Goal: Transaction & Acquisition: Purchase product/service

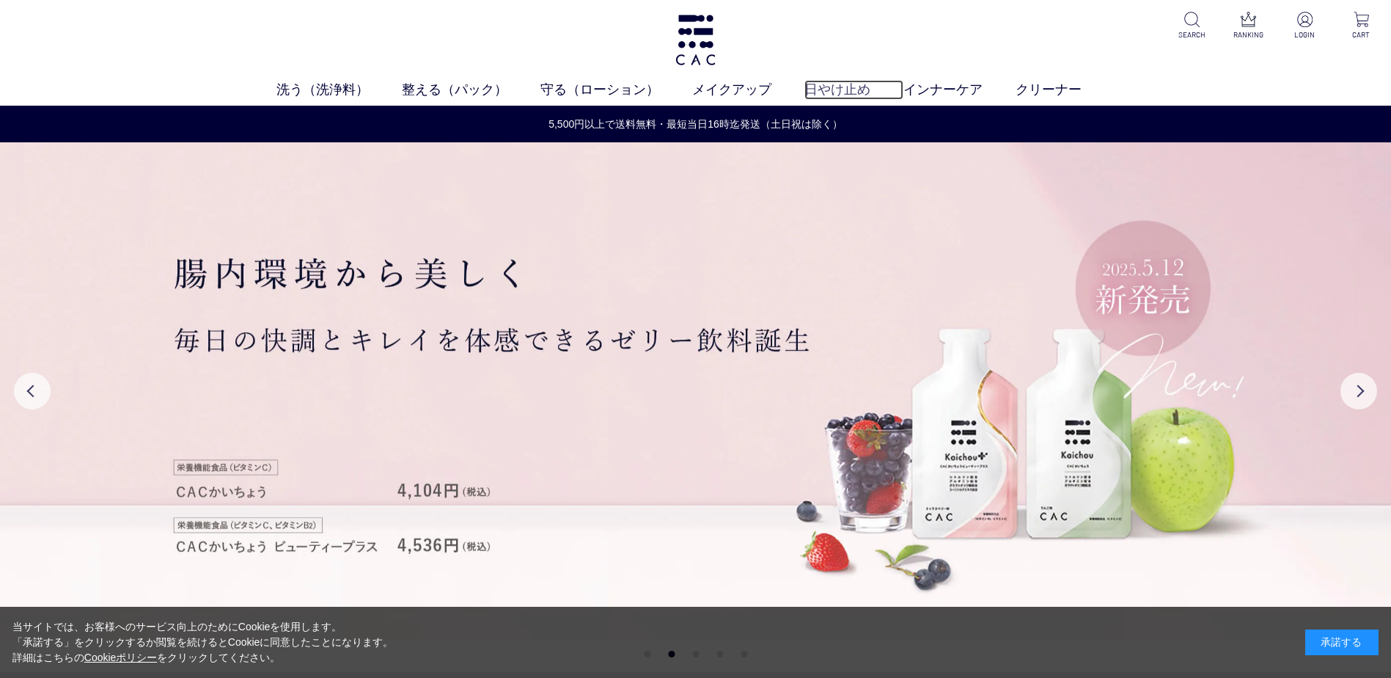
click at [839, 92] on link "日やけ止め" at bounding box center [854, 90] width 99 height 20
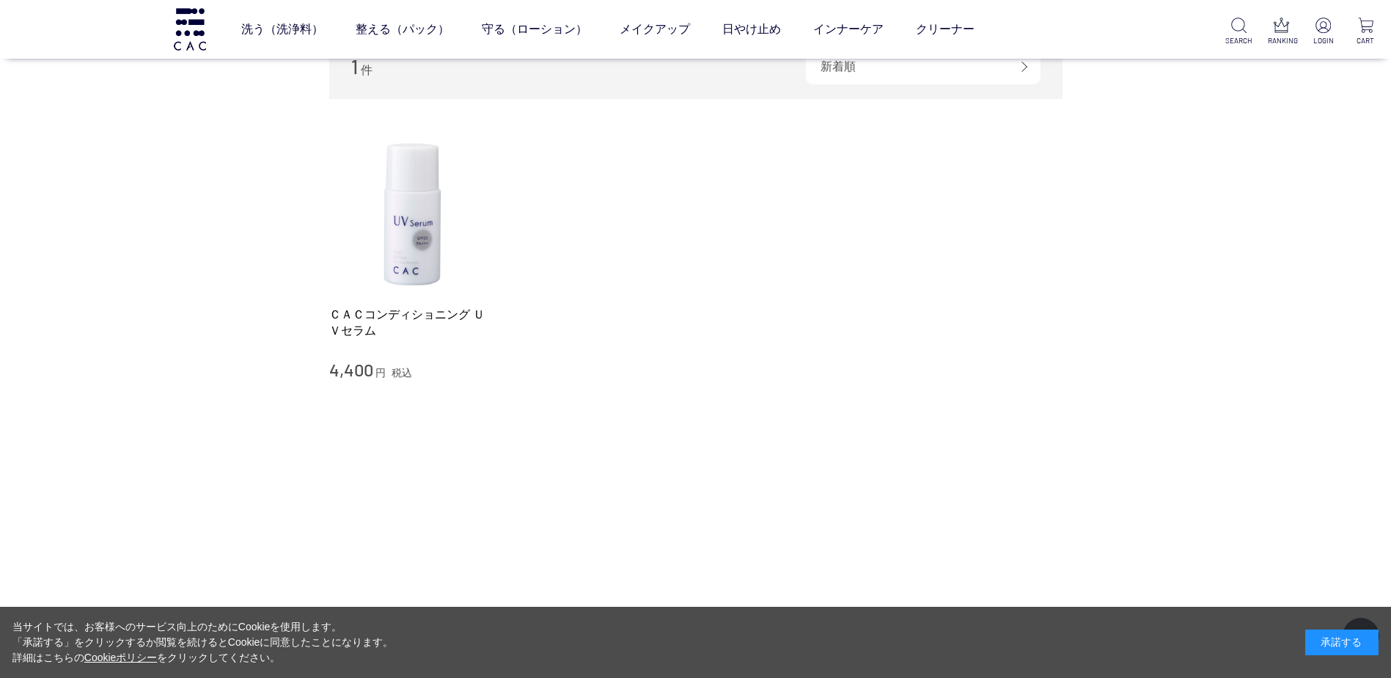
scroll to position [194, 0]
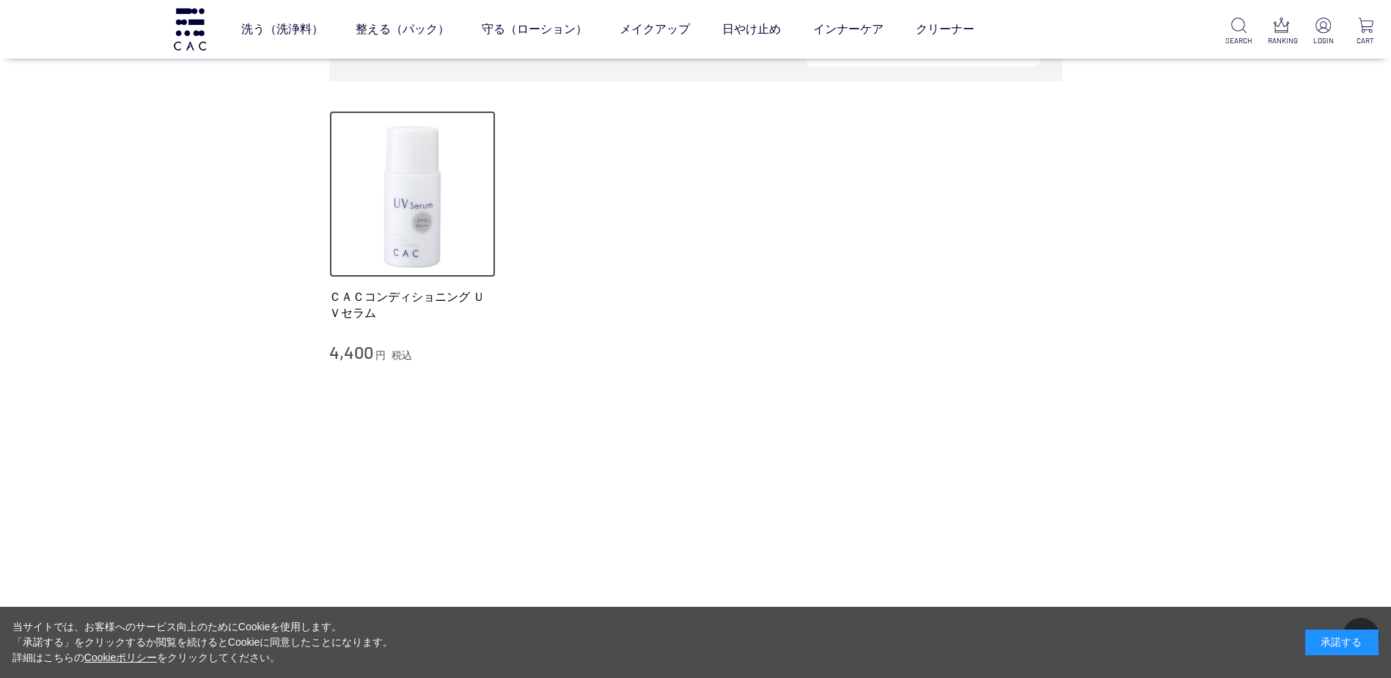
click at [420, 250] on img at bounding box center [412, 194] width 167 height 167
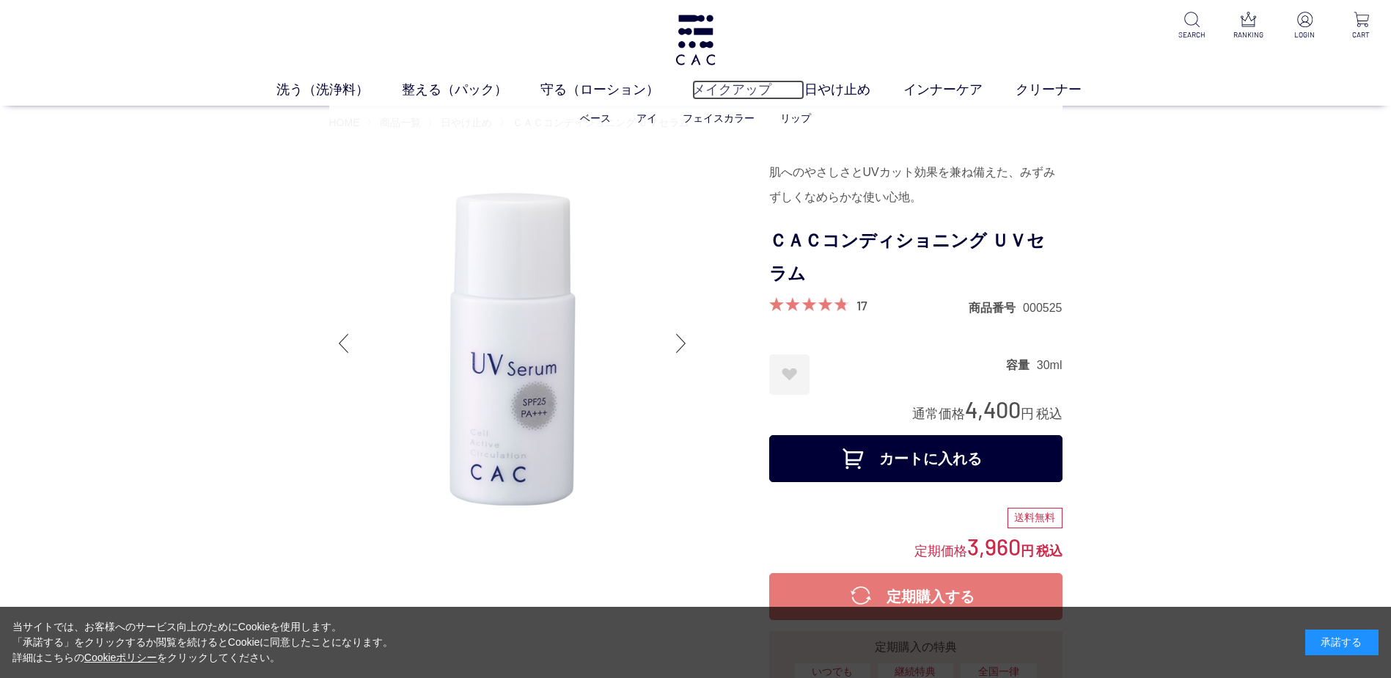
click at [724, 89] on link "メイクアップ" at bounding box center [748, 90] width 112 height 20
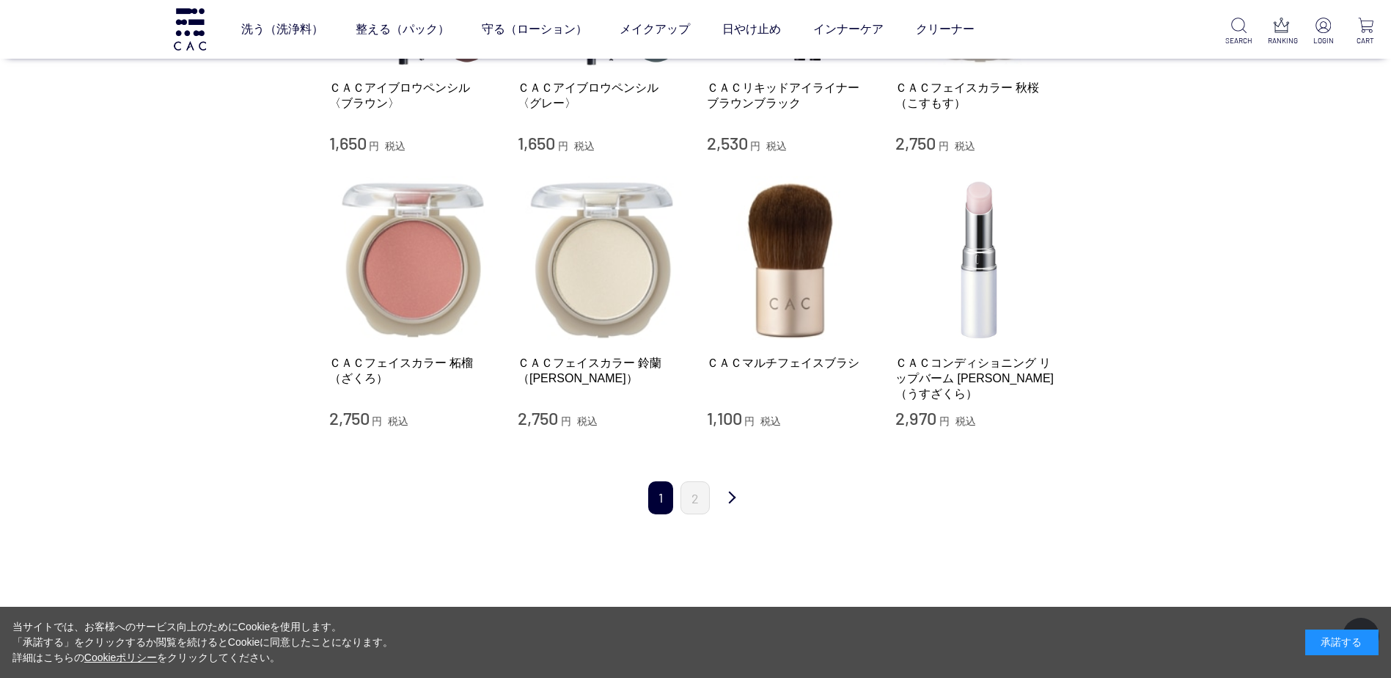
scroll to position [1369, 0]
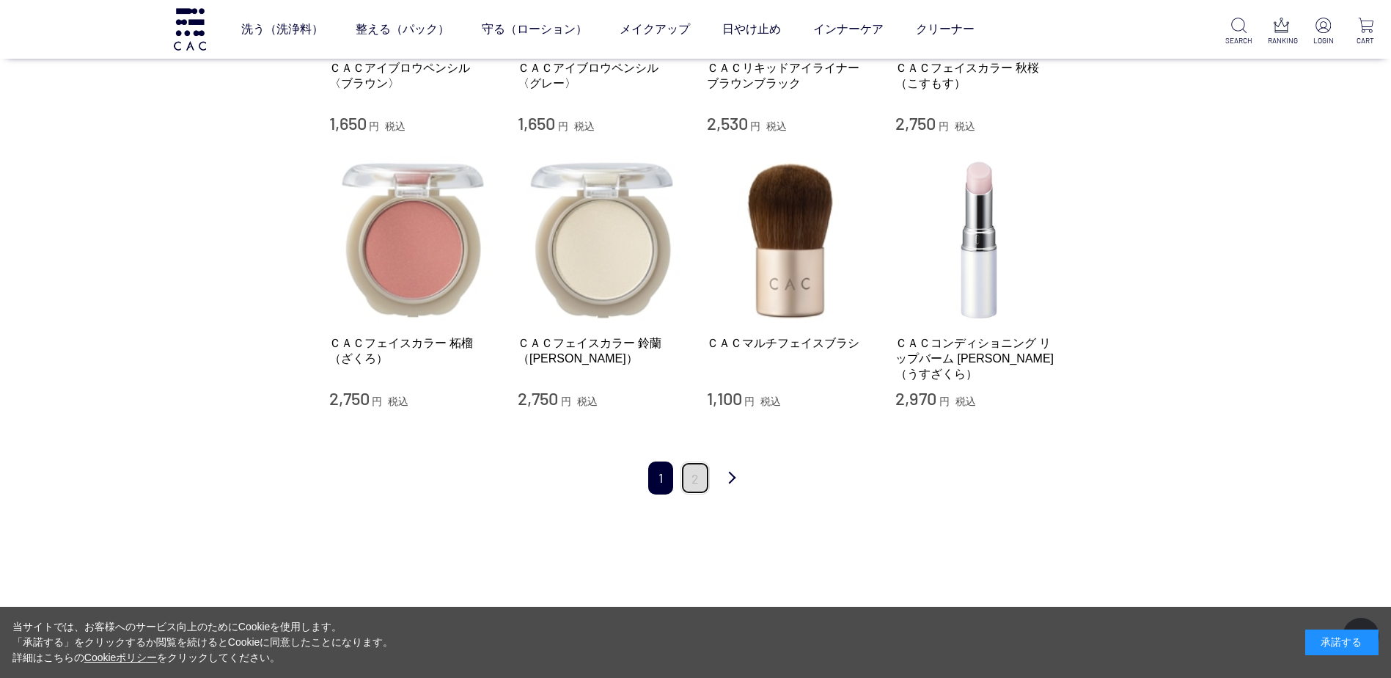
click at [697, 464] on link "2" at bounding box center [695, 477] width 29 height 33
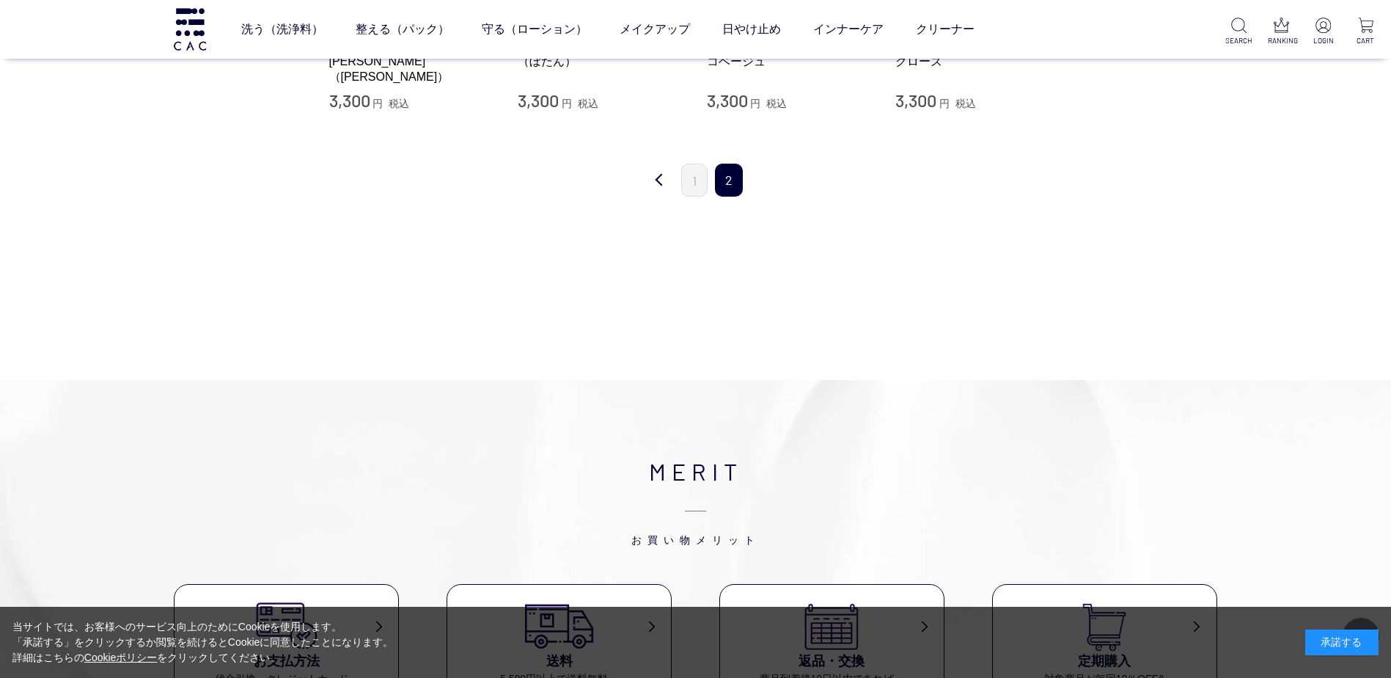
scroll to position [550, 0]
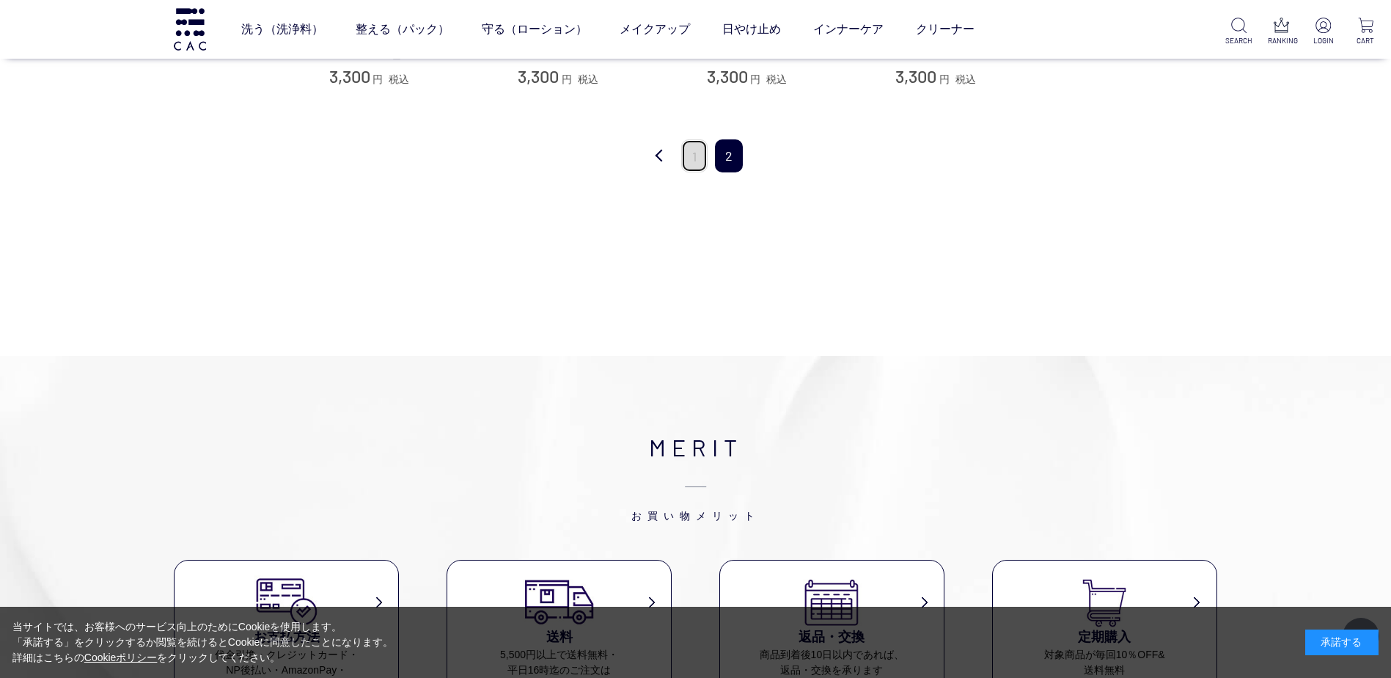
click at [687, 161] on link "1" at bounding box center [694, 155] width 26 height 33
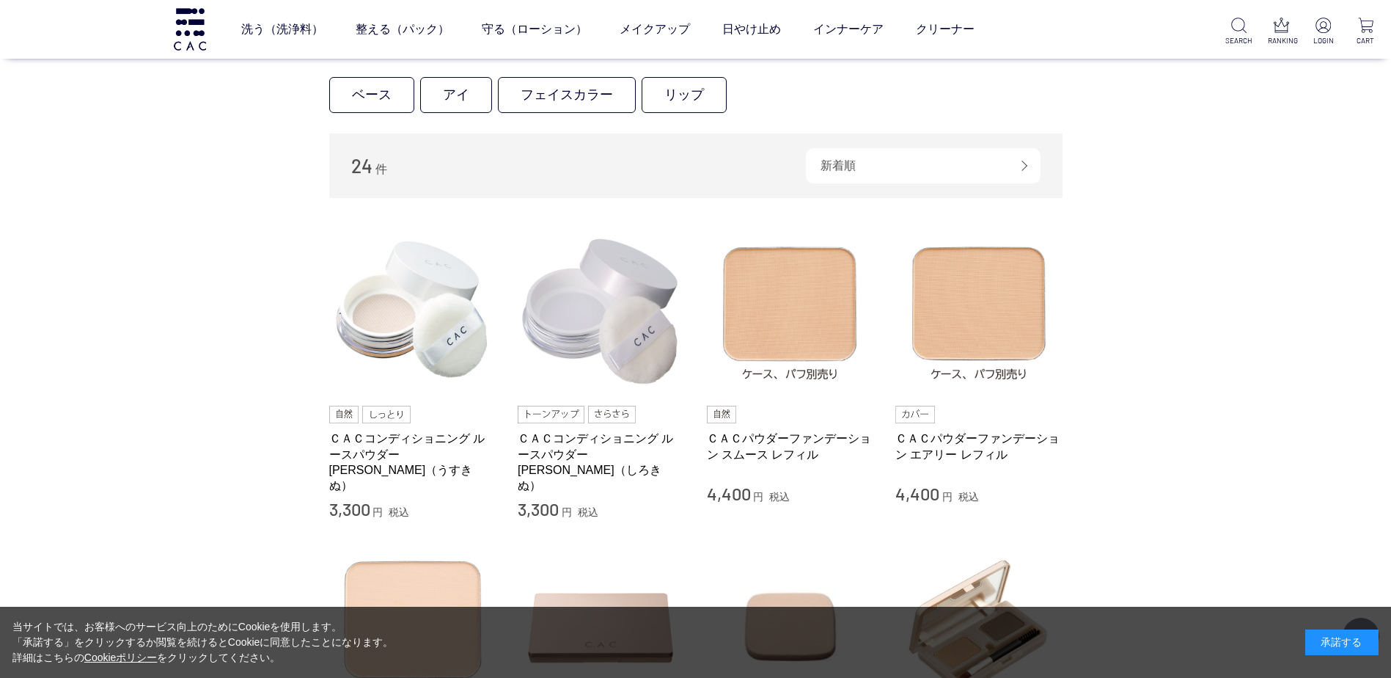
scroll to position [169, 0]
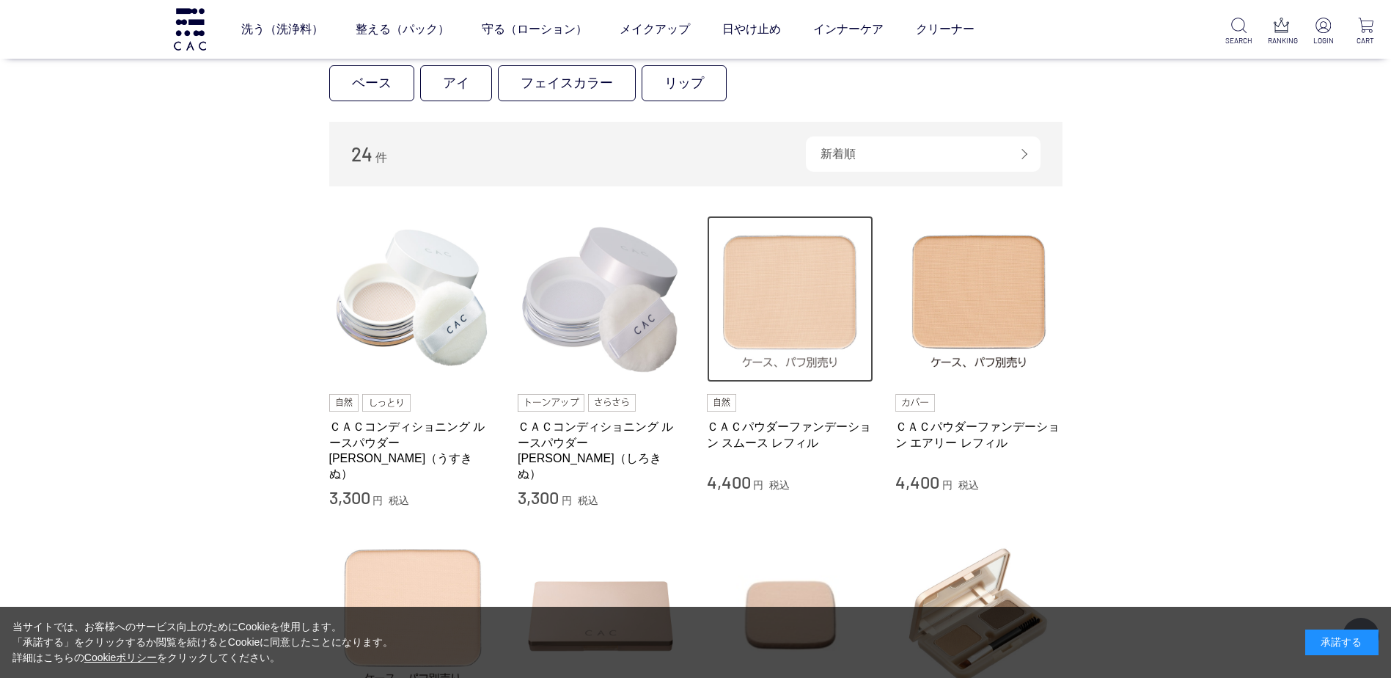
click at [799, 312] on img at bounding box center [790, 299] width 167 height 167
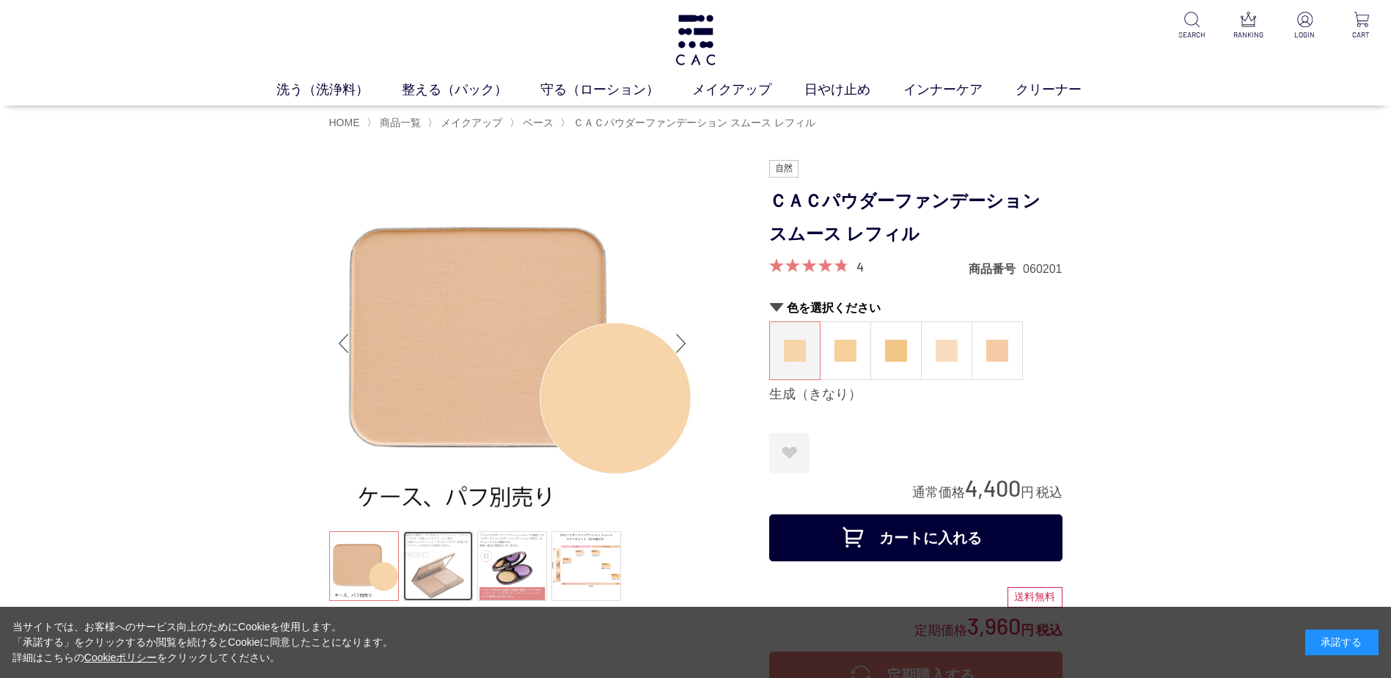
click at [432, 571] on link at bounding box center [438, 566] width 70 height 70
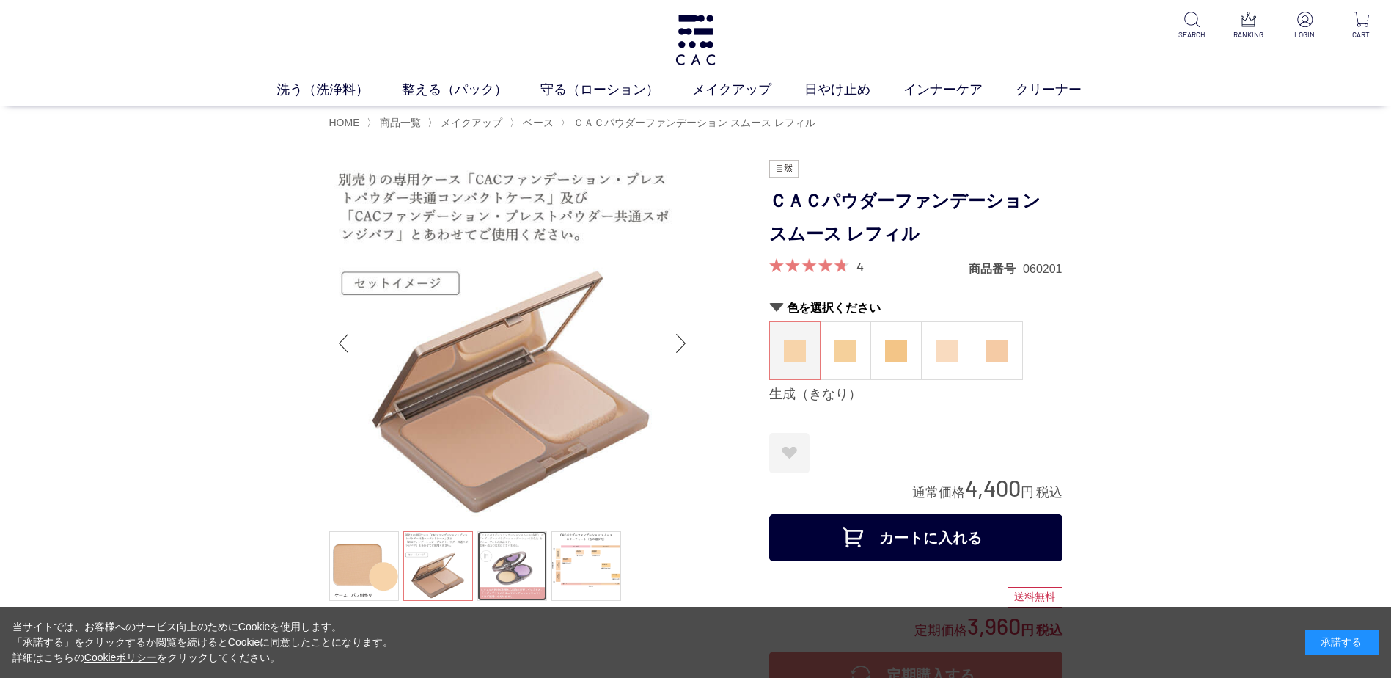
click at [511, 572] on link at bounding box center [512, 566] width 70 height 70
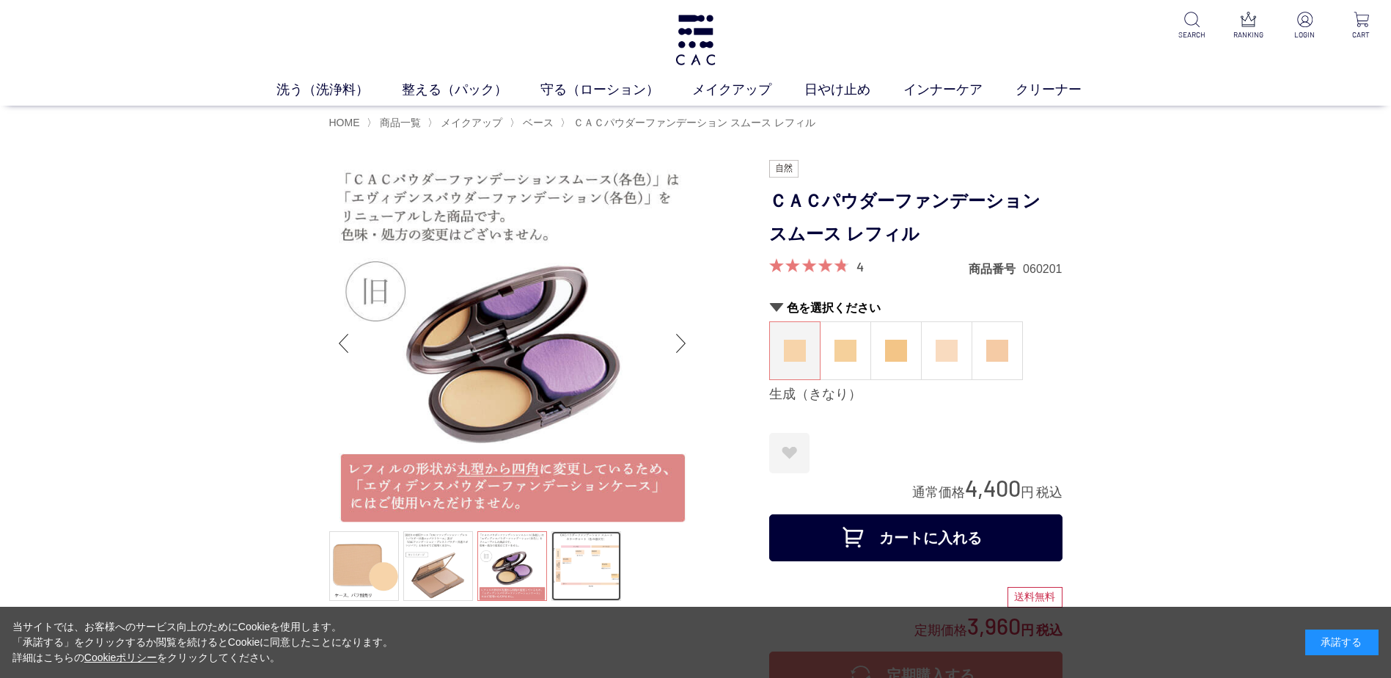
click at [585, 576] on link at bounding box center [587, 566] width 70 height 70
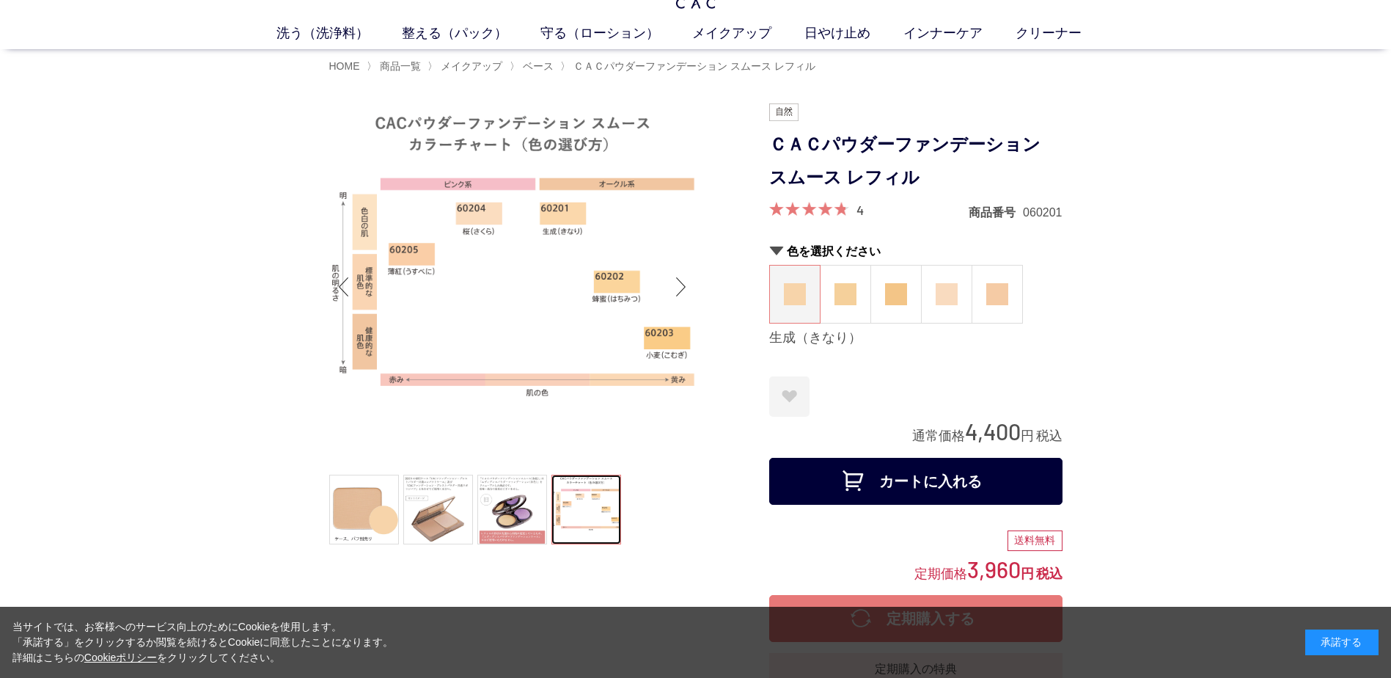
scroll to position [39, 0]
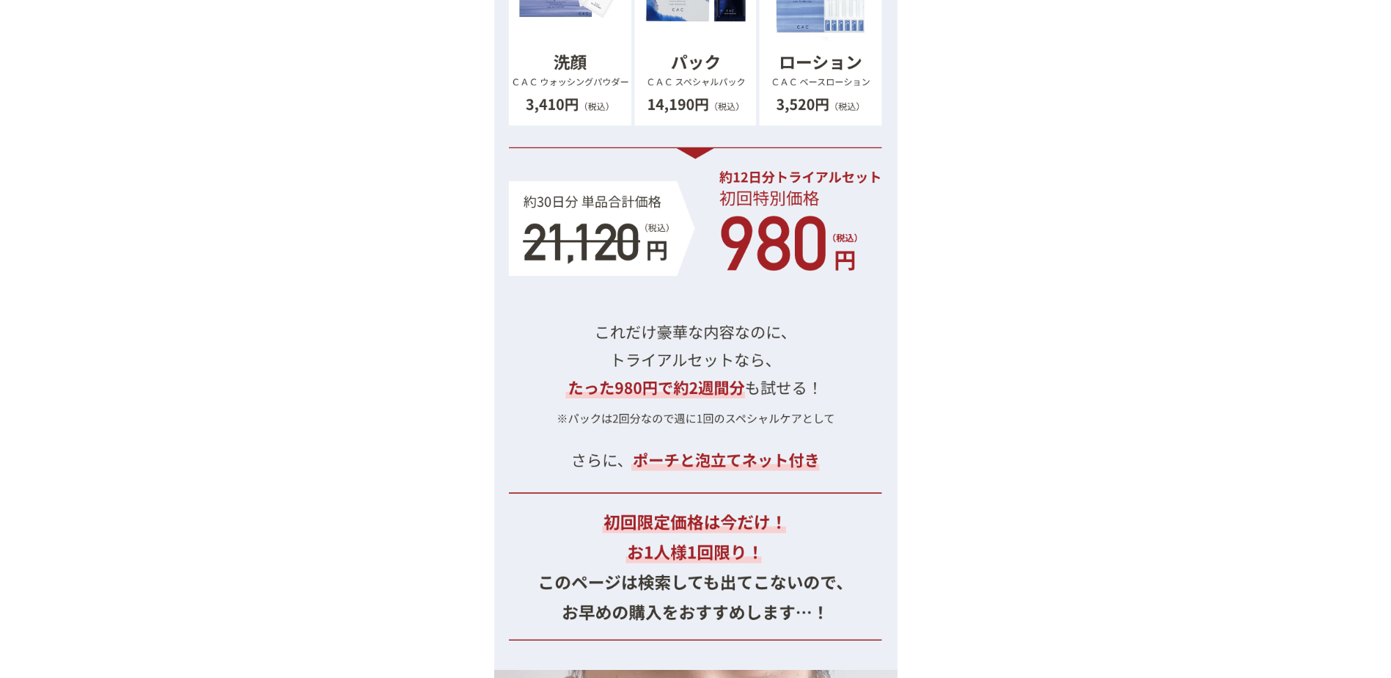
scroll to position [15321, 0]
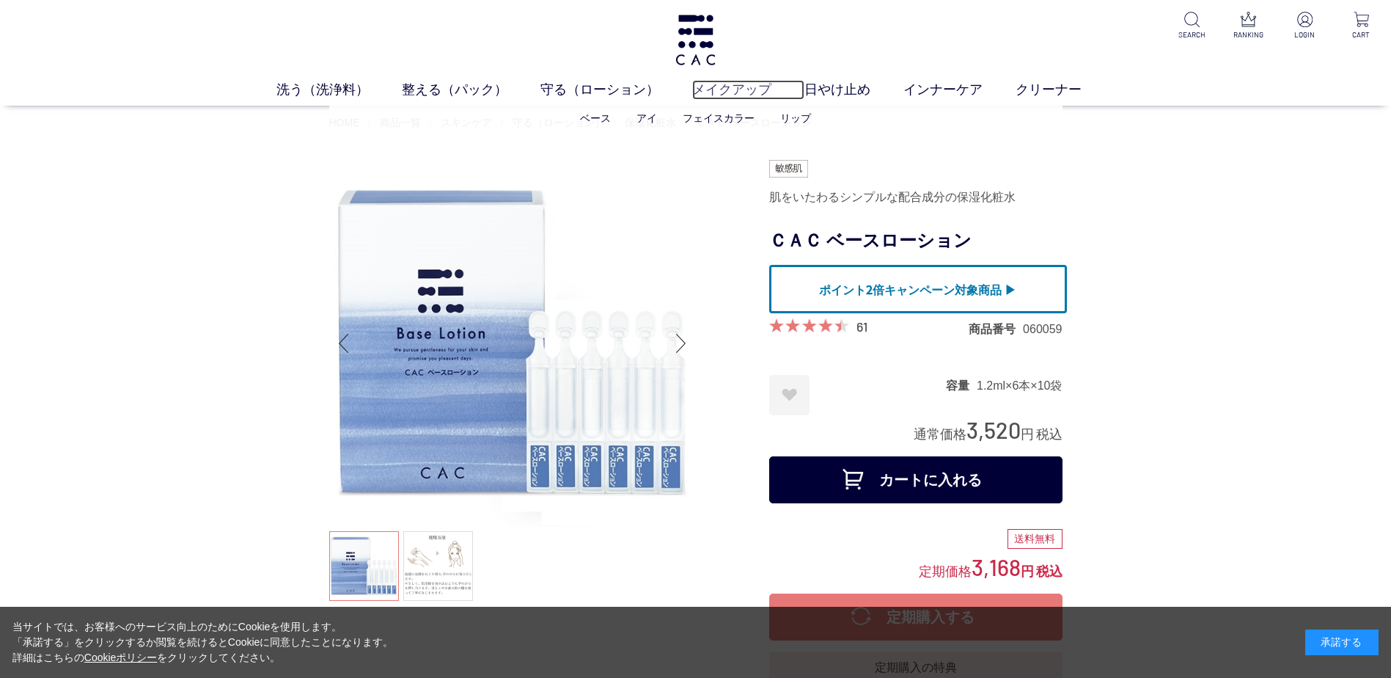
click at [725, 93] on link "メイクアップ" at bounding box center [748, 90] width 112 height 20
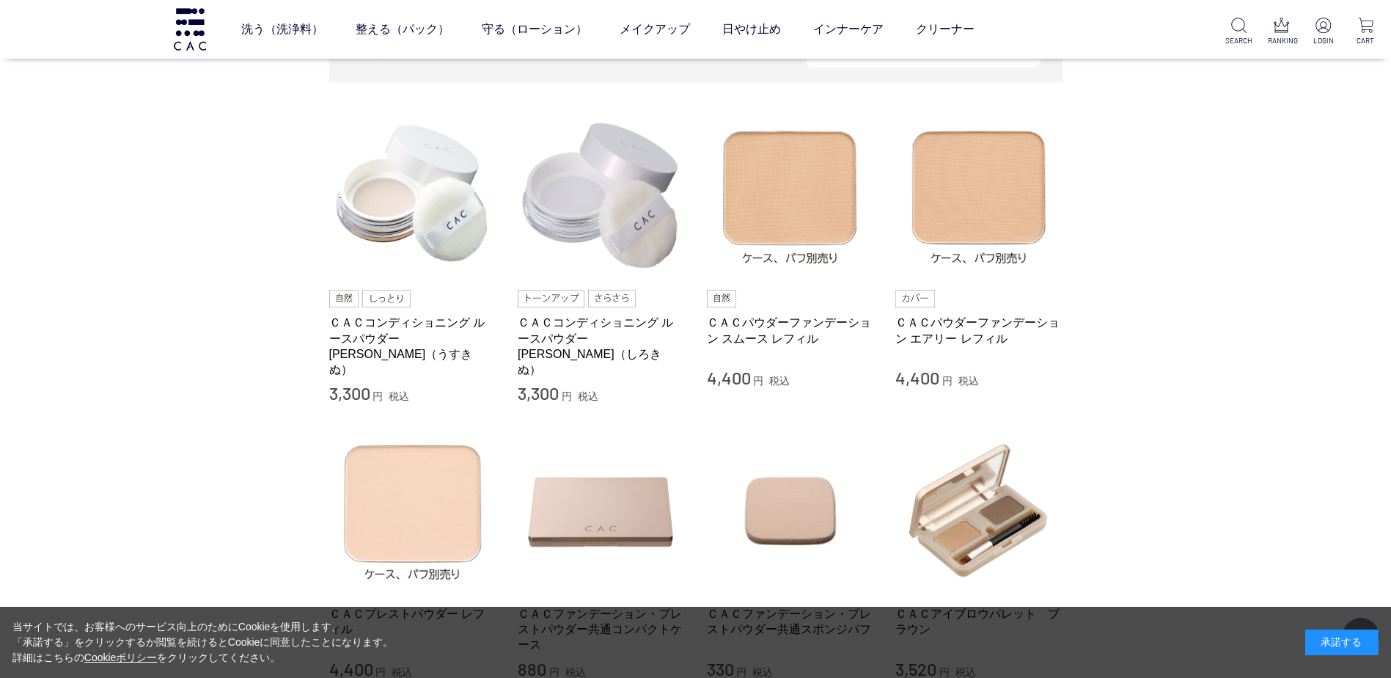
scroll to position [277, 0]
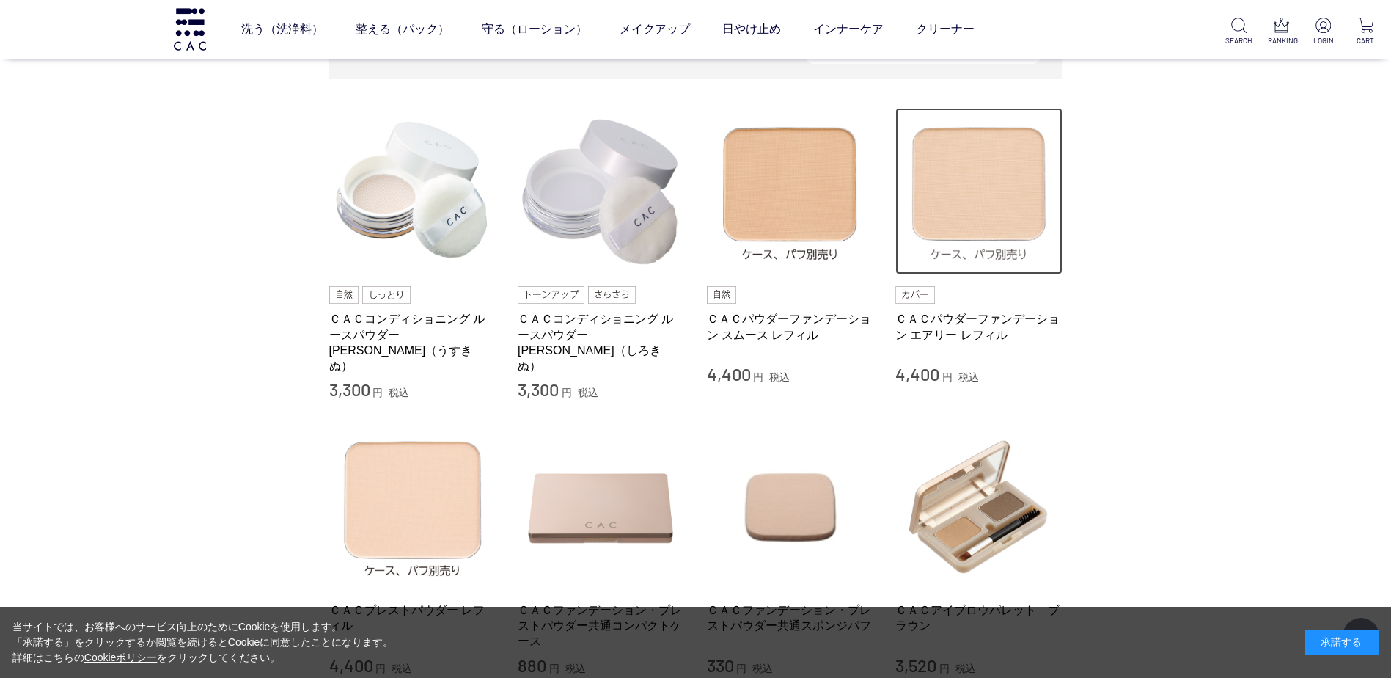
click at [997, 177] on img at bounding box center [978, 191] width 167 height 167
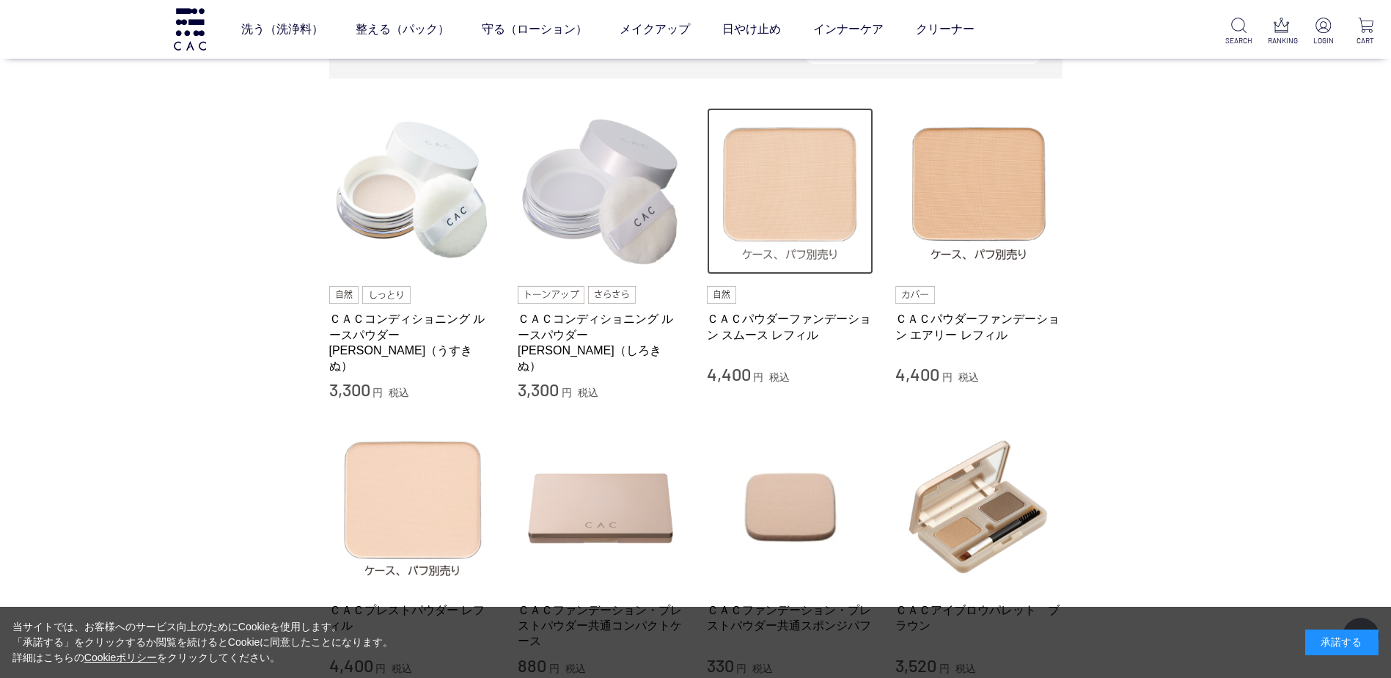
click at [794, 191] on img at bounding box center [790, 191] width 167 height 167
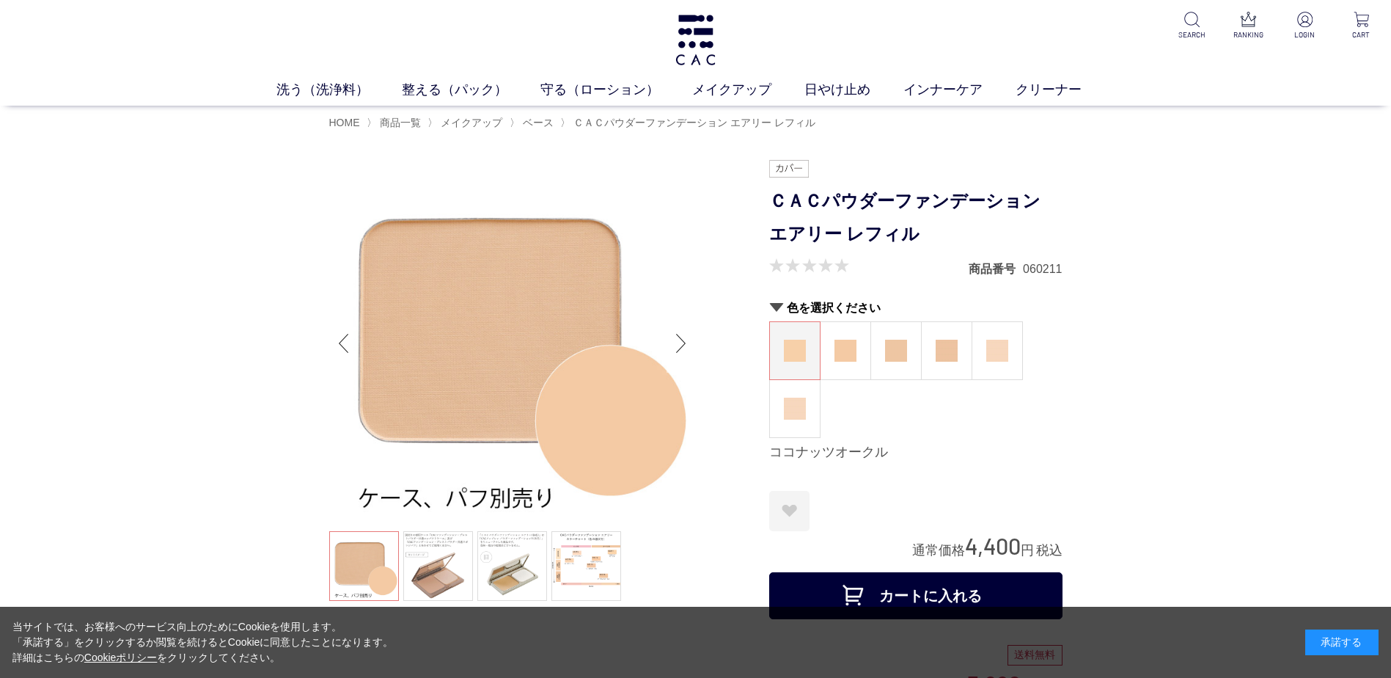
click at [673, 345] on div "Next slide" at bounding box center [681, 343] width 29 height 59
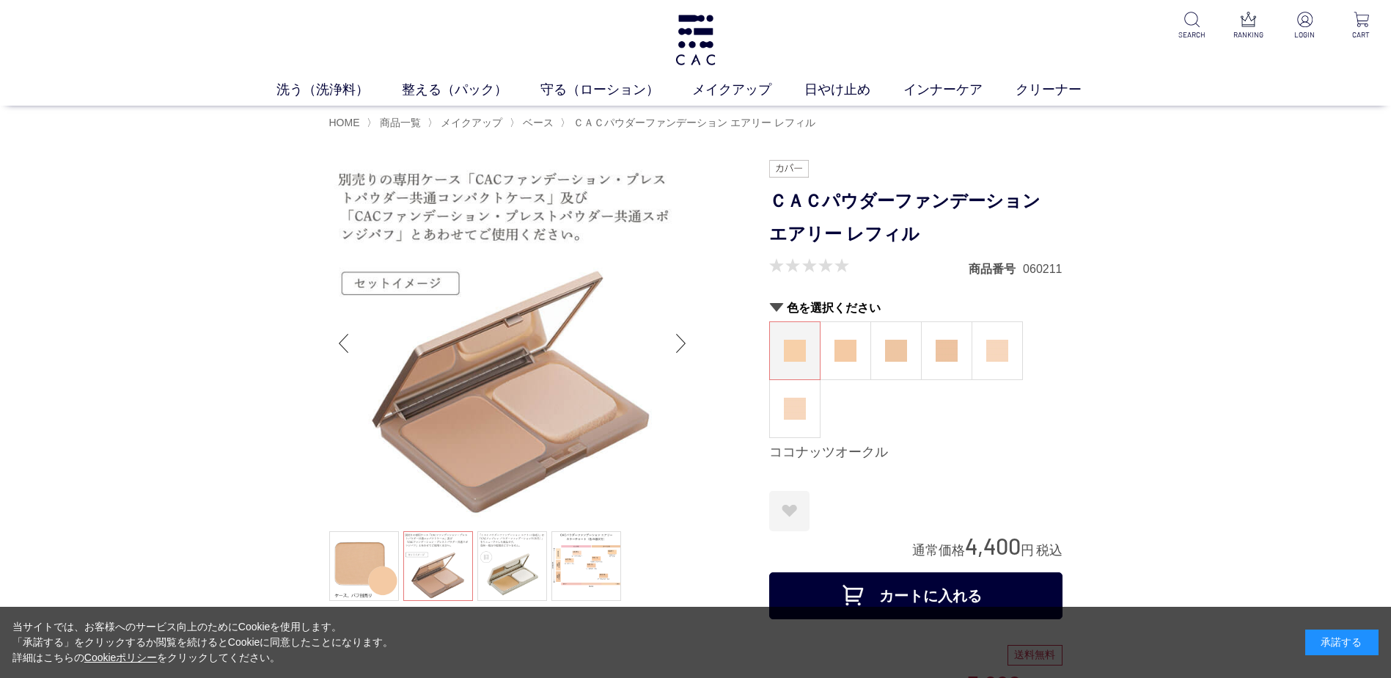
click at [673, 345] on div "Next slide" at bounding box center [681, 343] width 29 height 59
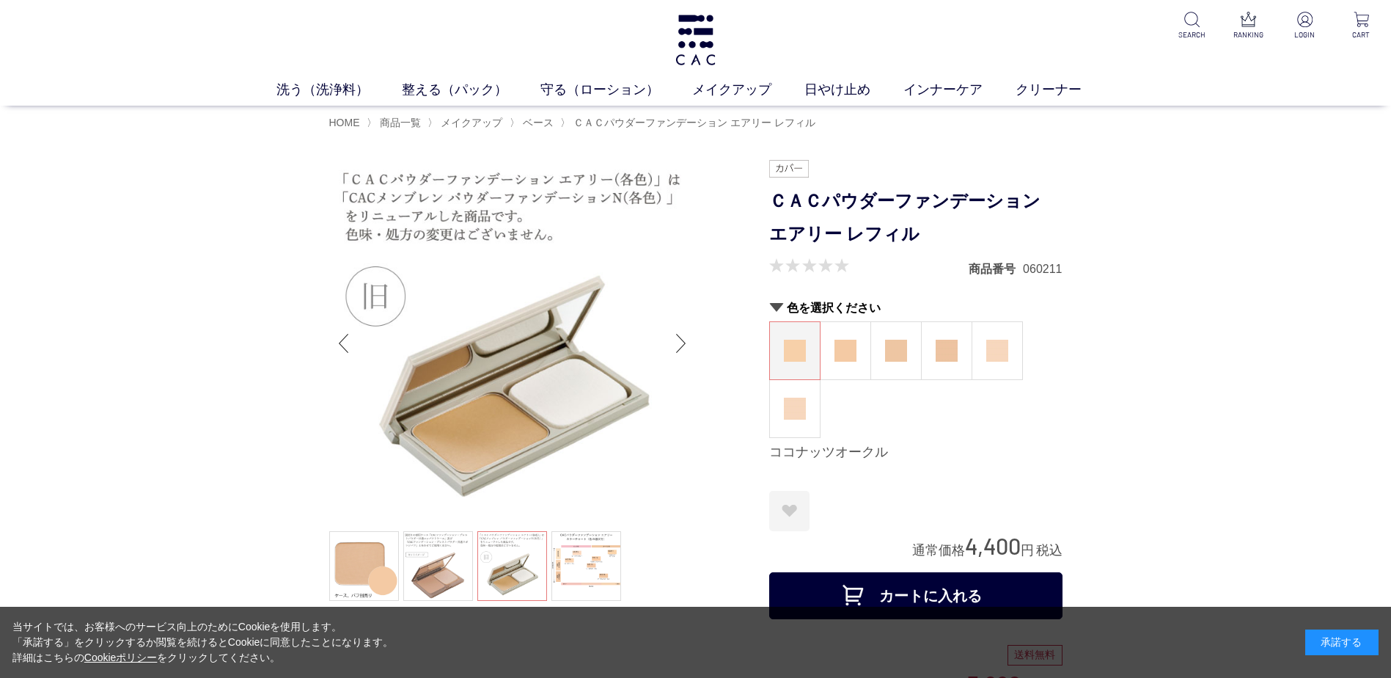
click at [673, 345] on div "Next slide" at bounding box center [681, 343] width 29 height 59
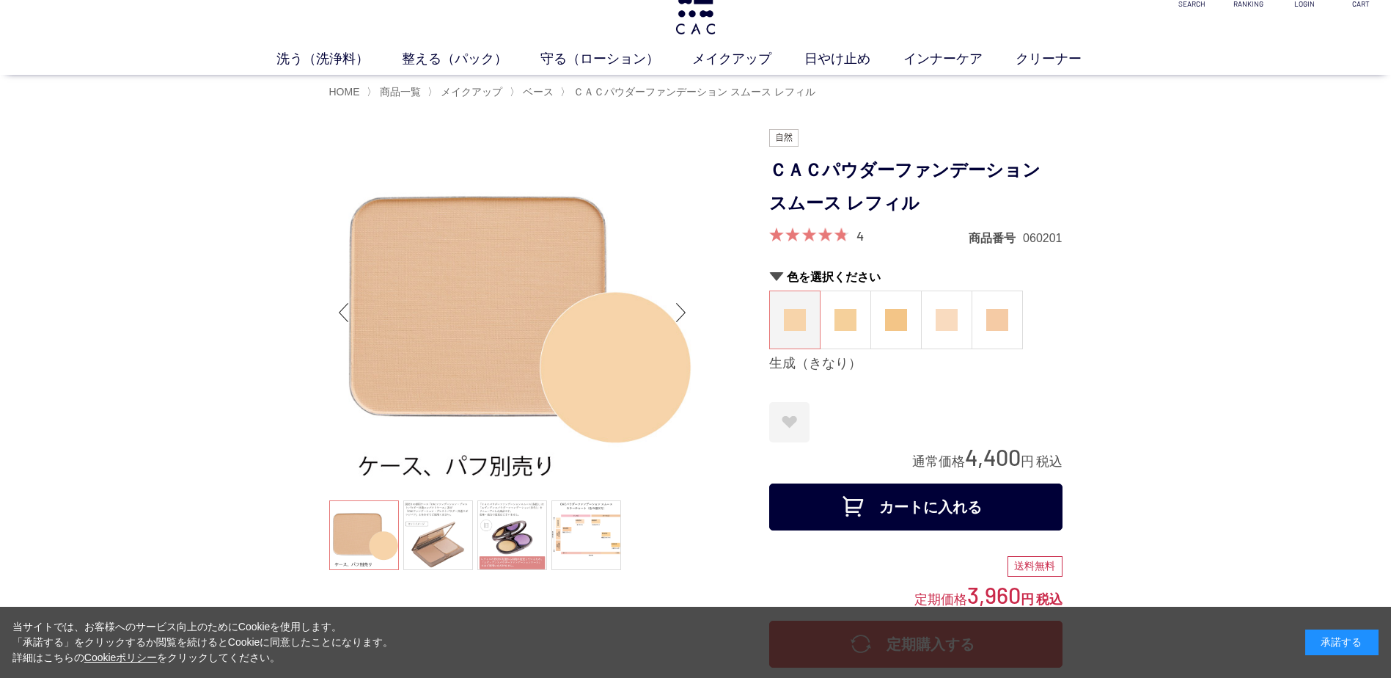
scroll to position [19, 0]
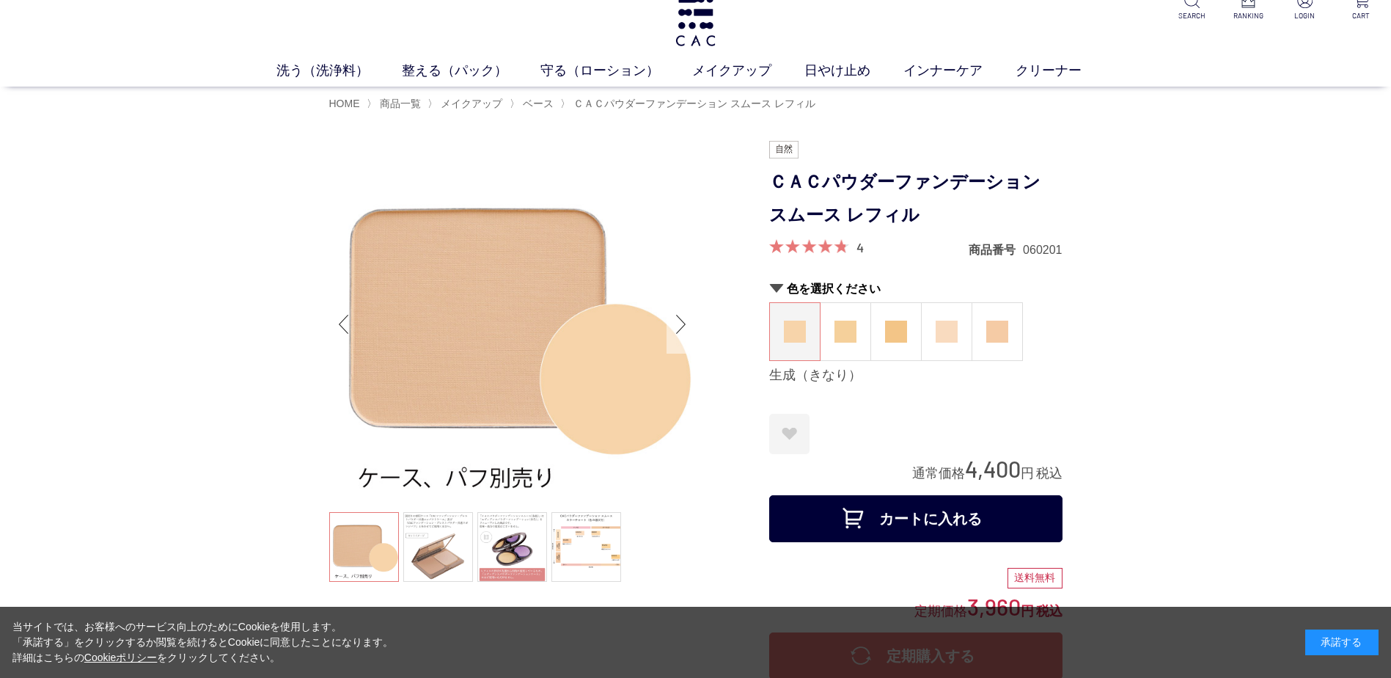
click at [681, 318] on div "Next slide" at bounding box center [681, 324] width 29 height 59
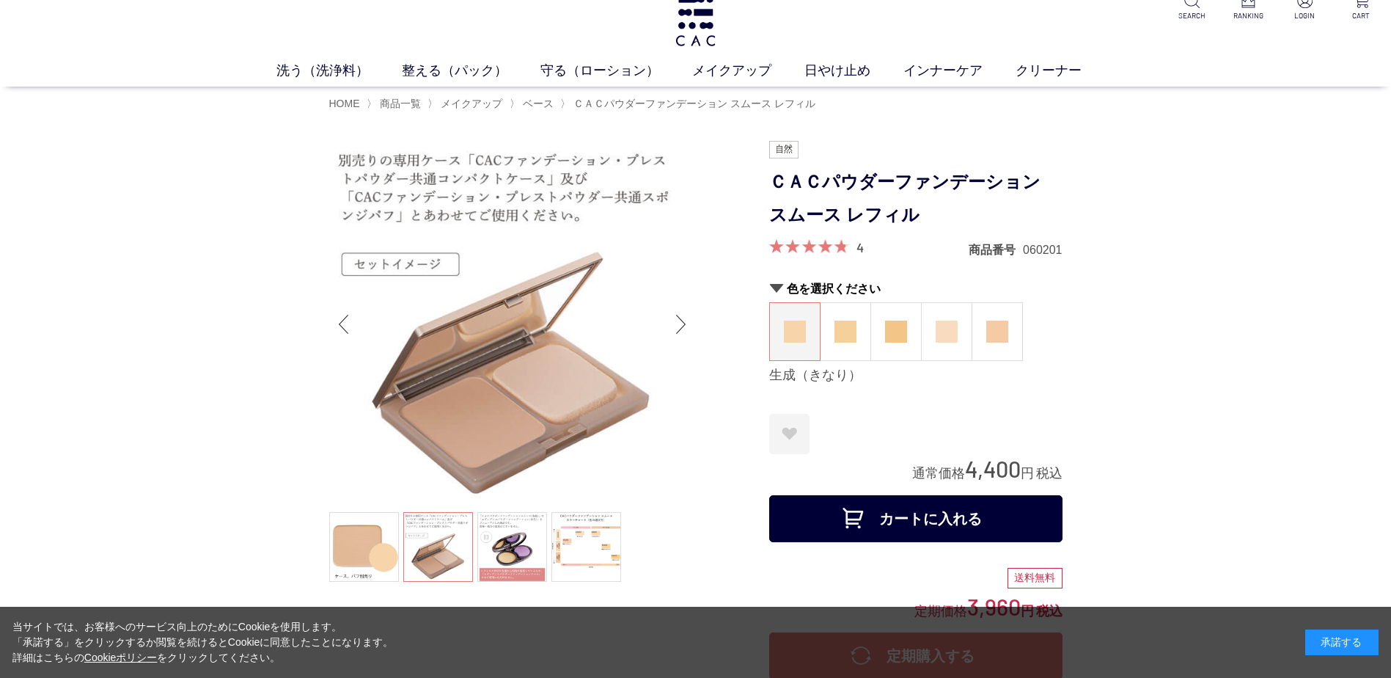
click at [681, 318] on div "Next slide" at bounding box center [681, 324] width 29 height 59
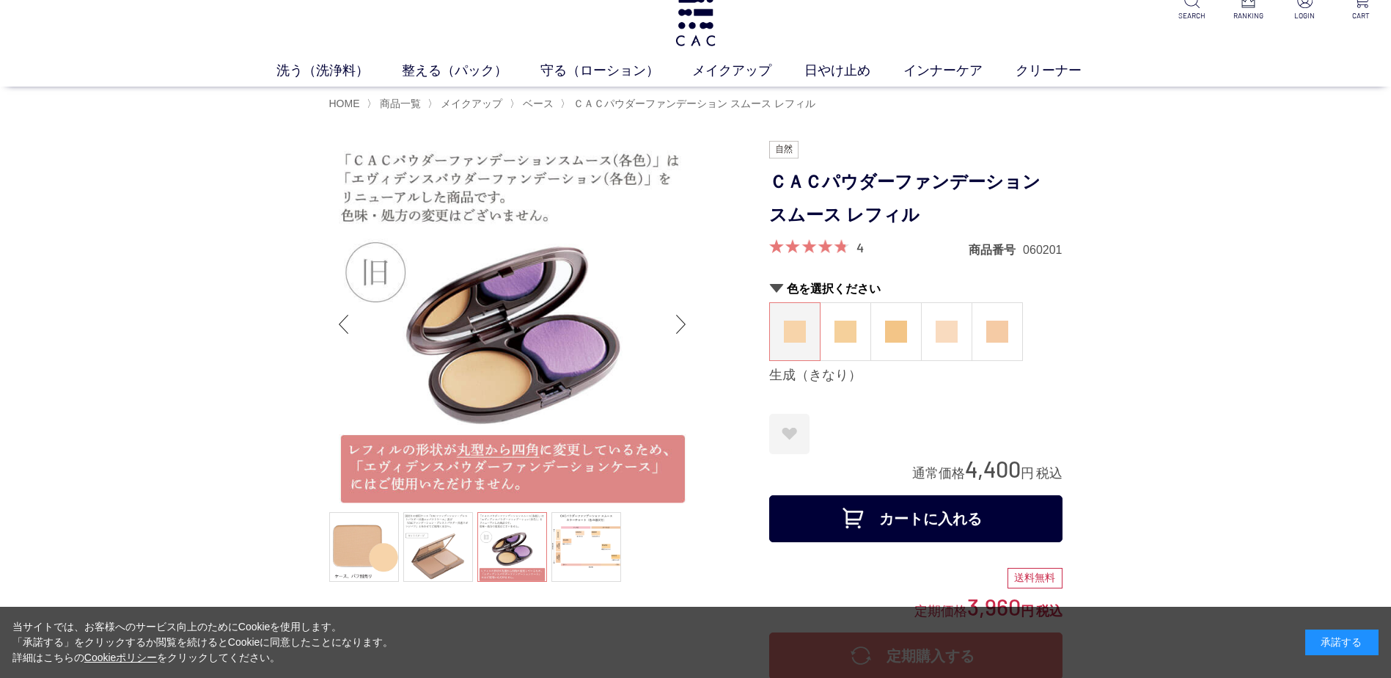
click at [681, 318] on div "Next slide" at bounding box center [681, 324] width 29 height 59
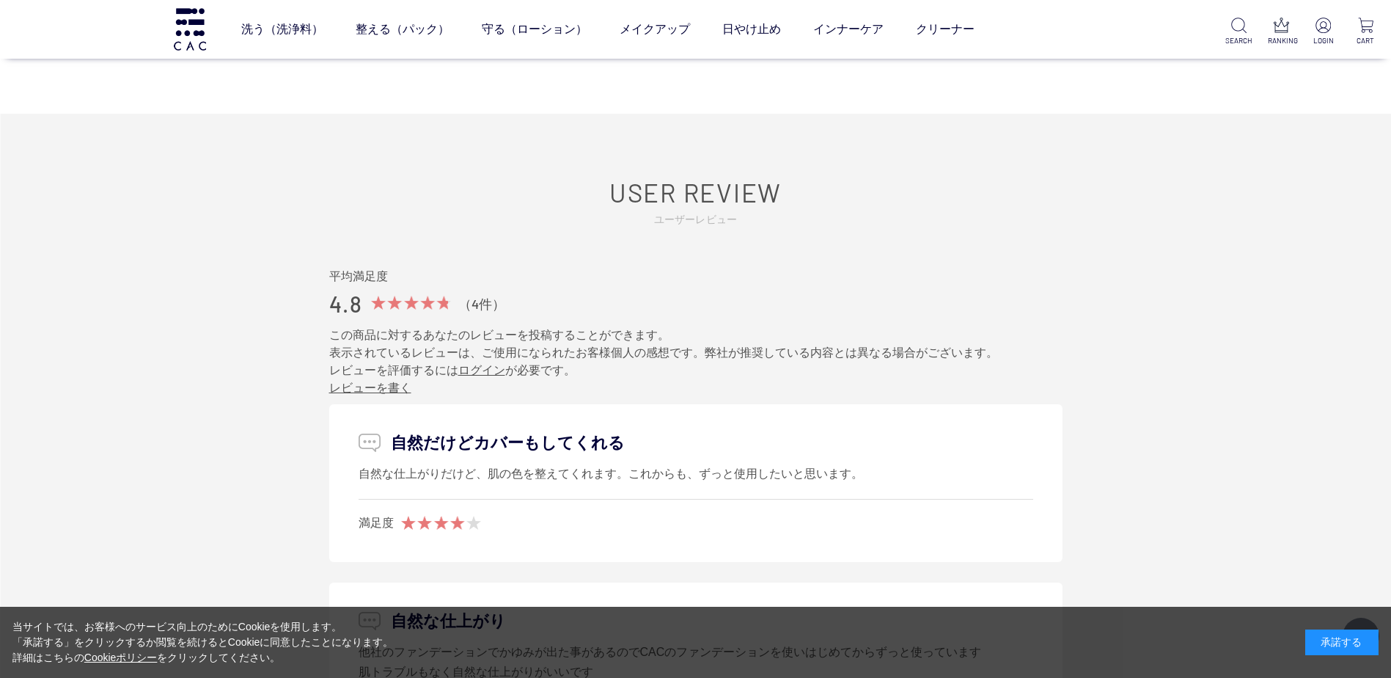
scroll to position [1363, 0]
